Goal: Submit feedback/report problem: Submit feedback/report problem

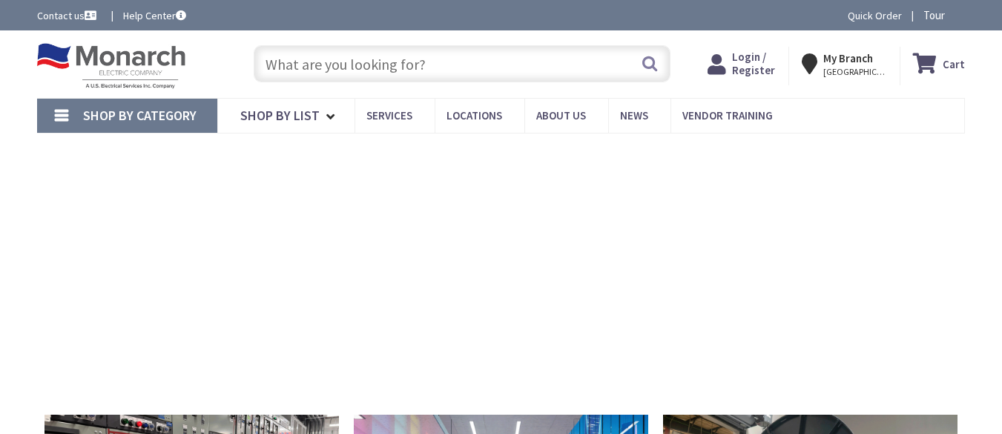
type input "Teacher Society Sector 16 A Scheme 33, Gulshan-e-[PERSON_NAME] e [PERSON_NAME] …"
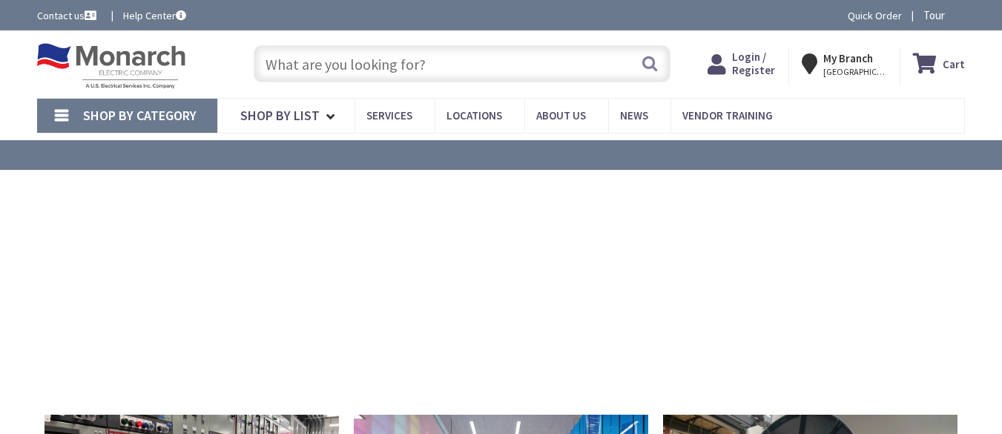
click at [37, 8] on link "Contact us" at bounding box center [68, 15] width 62 height 15
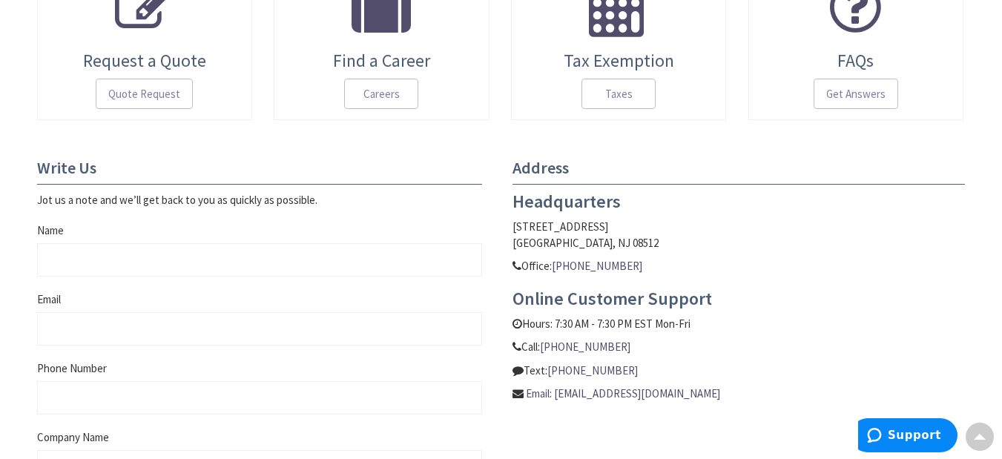
scroll to position [1099, 0]
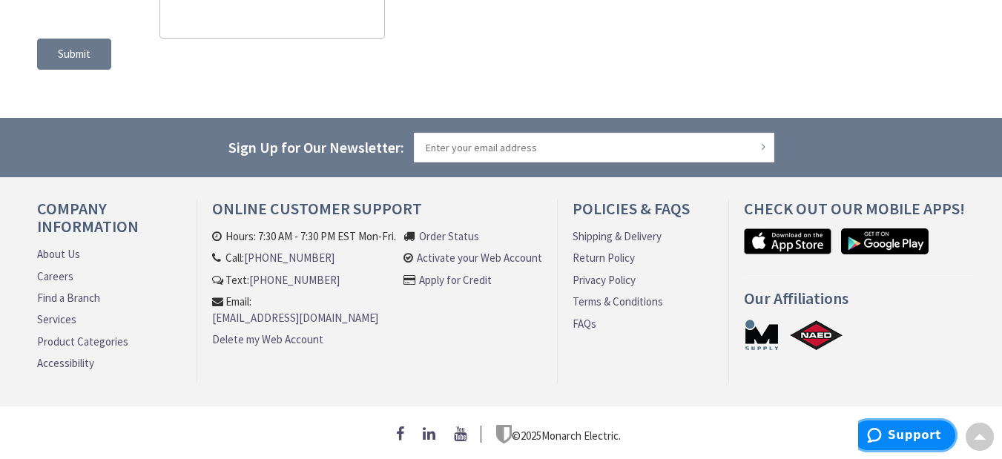
click at [905, 445] on button "Support" at bounding box center [904, 435] width 107 height 34
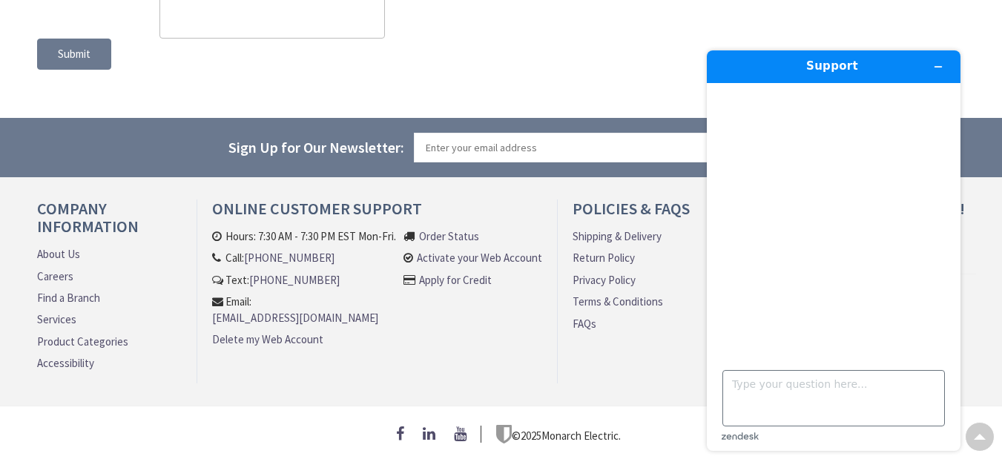
drag, startPoint x: 804, startPoint y: 363, endPoint x: 806, endPoint y: 392, distance: 29.0
click at [804, 367] on footer "Type your question here... zendesk .cls-1{fill:#03363d;}" at bounding box center [834, 402] width 254 height 98
click at [806, 392] on textarea "Type your question here..." at bounding box center [833, 398] width 223 height 56
paste textarea "Beloved website owner, I’m Jordan from the [GEOGRAPHIC_DATA], and I’ve been hel…"
type textarea "Beloved website owner, I’m Jordan from the [GEOGRAPHIC_DATA], and I’ve been hel…"
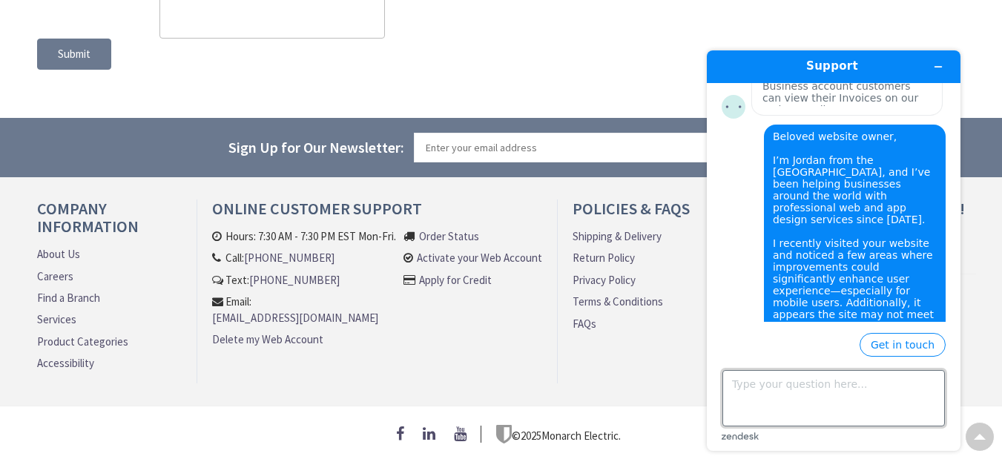
scroll to position [978, 0]
